Goal: Transaction & Acquisition: Purchase product/service

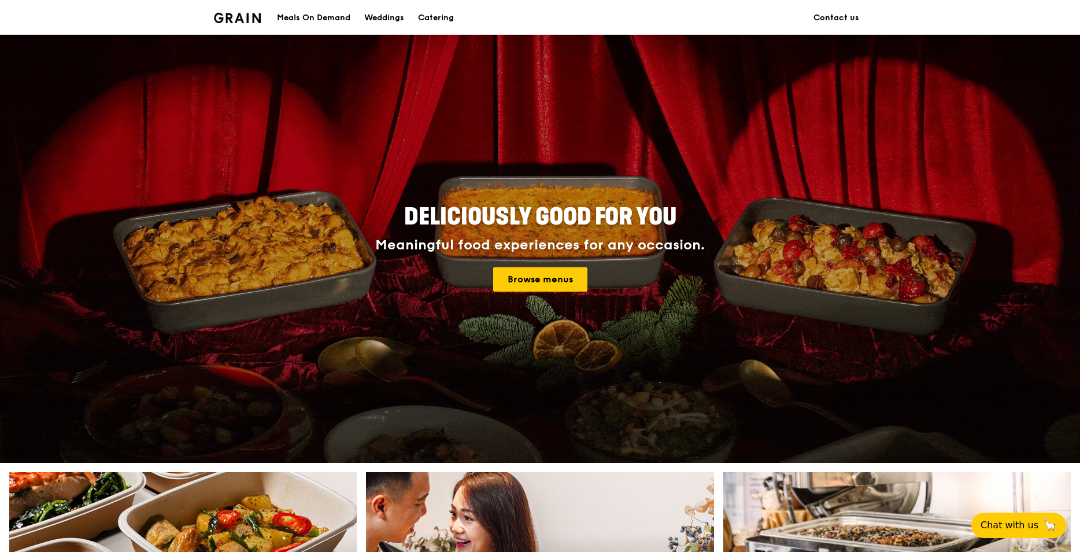
scroll to position [231, 0]
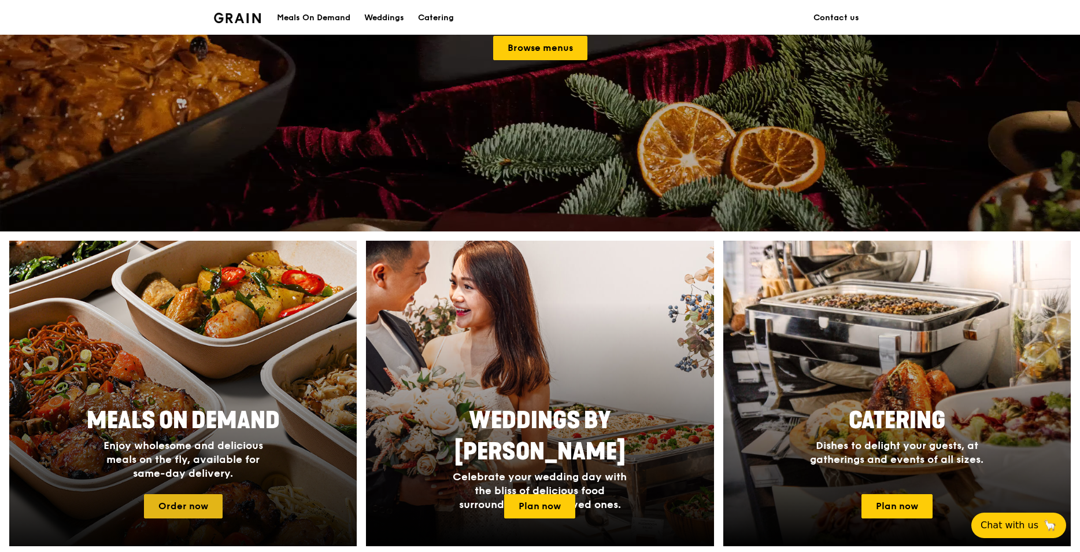
click at [199, 498] on link "Order now" at bounding box center [183, 506] width 79 height 24
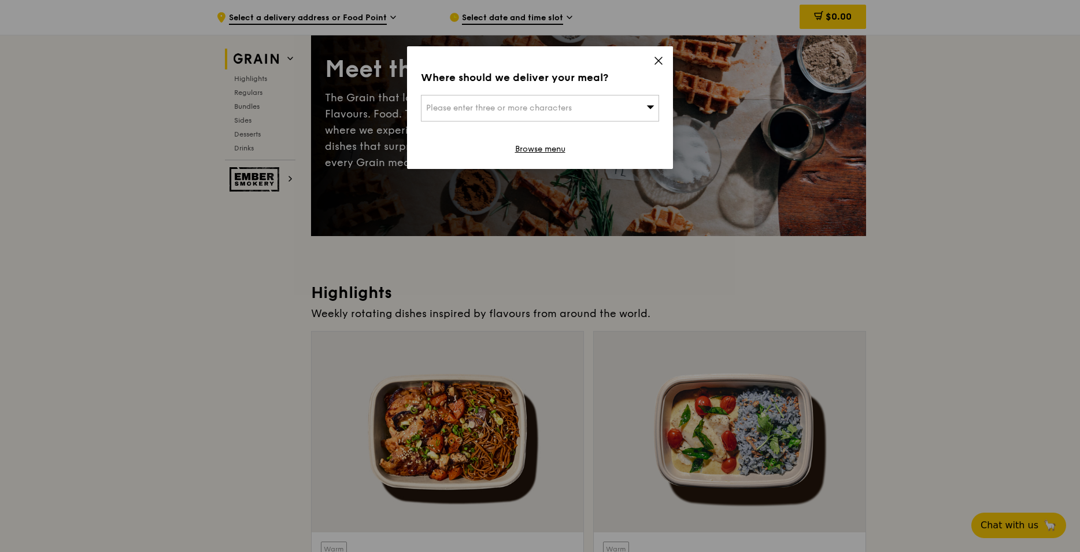
click at [659, 58] on icon at bounding box center [658, 61] width 10 height 10
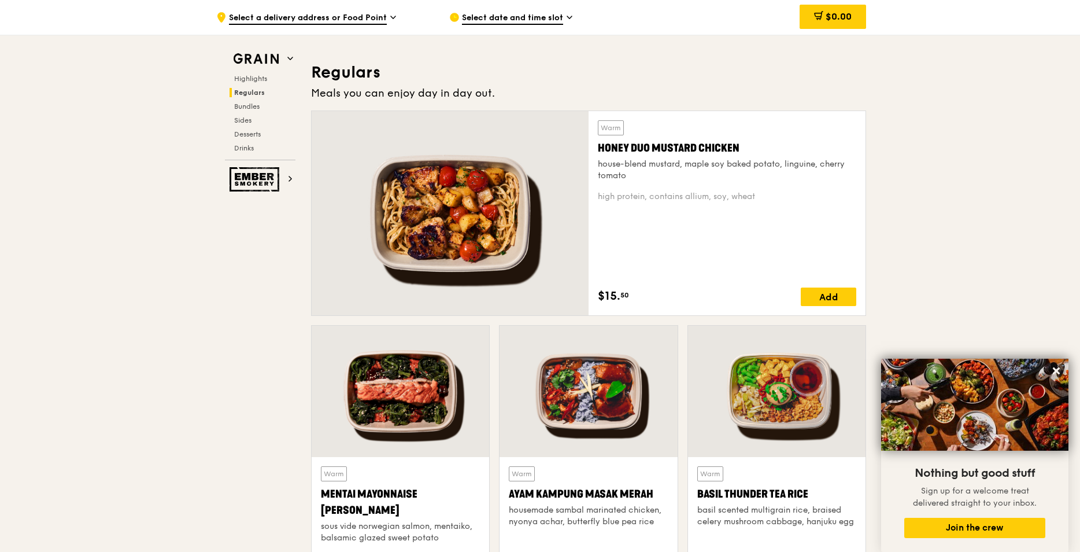
scroll to position [752, 0]
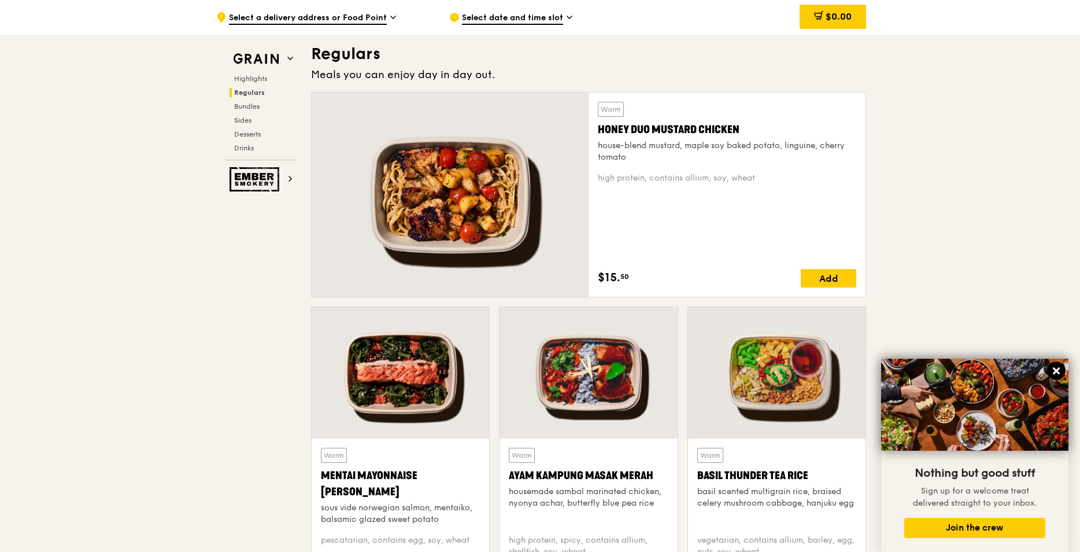
click at [1060, 367] on icon at bounding box center [1056, 370] width 10 height 10
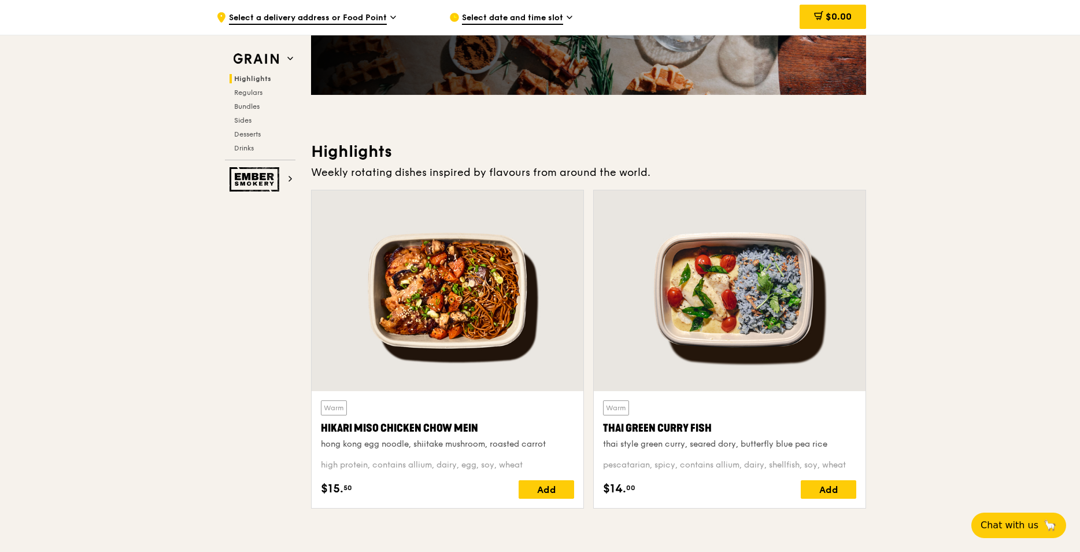
scroll to position [0, 0]
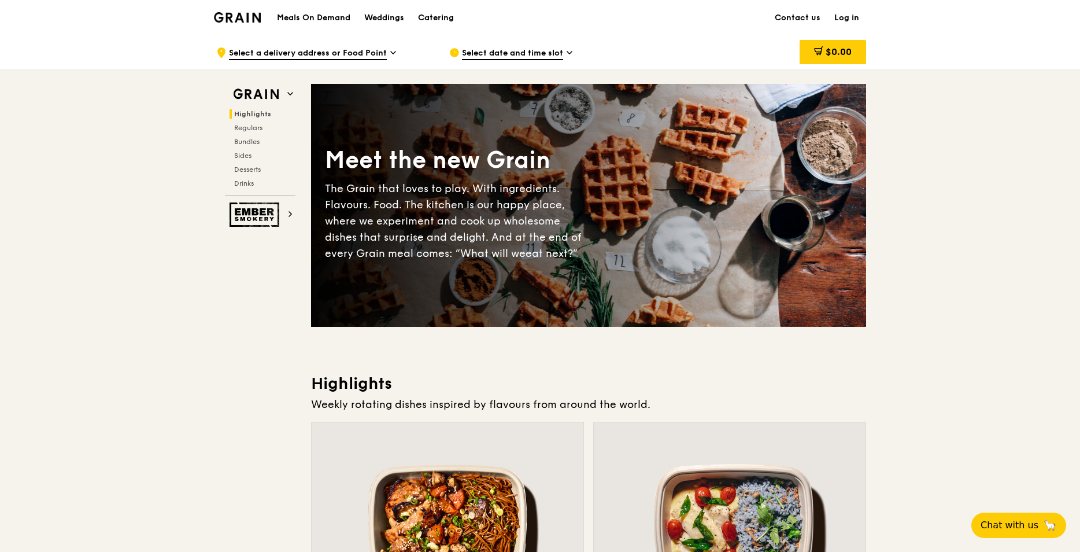
click at [302, 14] on h1 "Meals On Demand" at bounding box center [313, 18] width 73 height 12
click at [250, 143] on span "Bundles" at bounding box center [247, 142] width 27 height 8
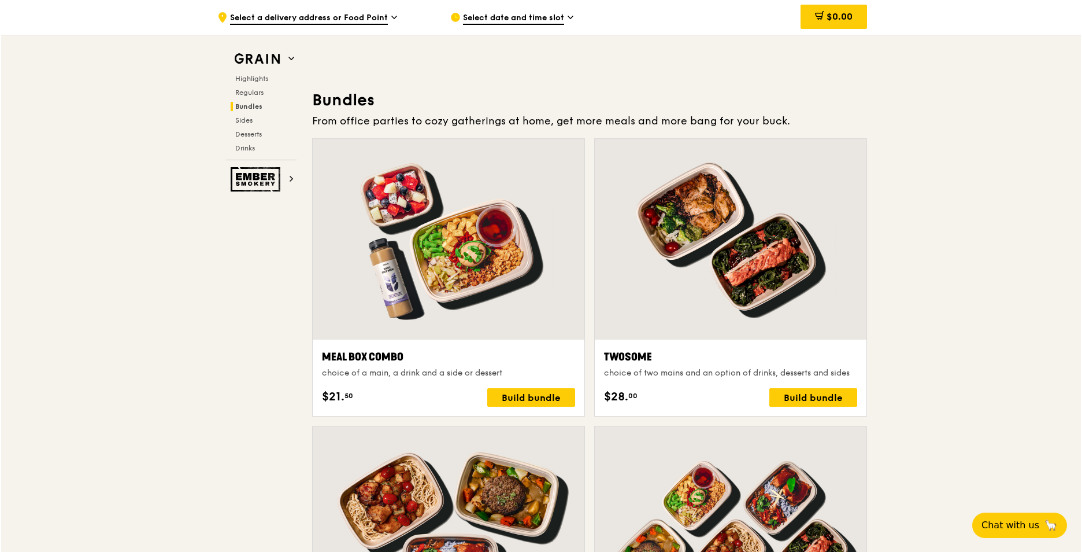
scroll to position [1596, 0]
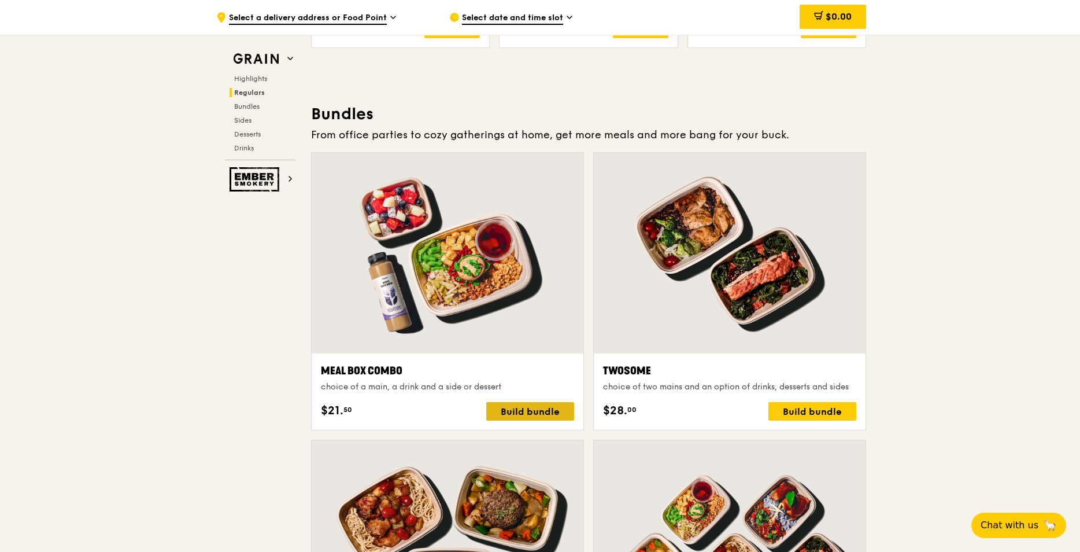
click at [546, 413] on div "Build bundle" at bounding box center [530, 411] width 88 height 19
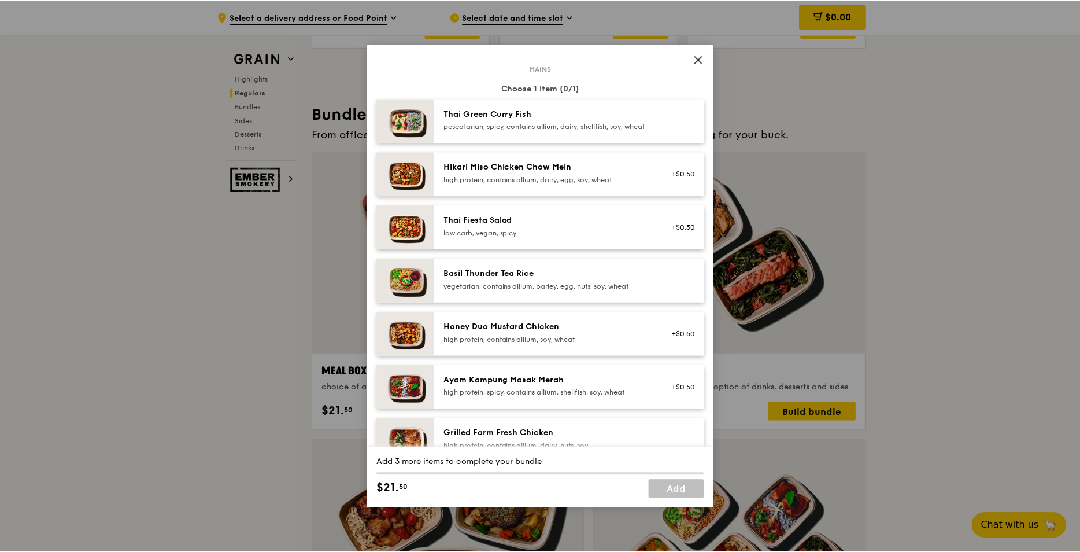
scroll to position [58, 0]
click at [697, 59] on icon at bounding box center [699, 59] width 10 height 10
